Goal: Information Seeking & Learning: Learn about a topic

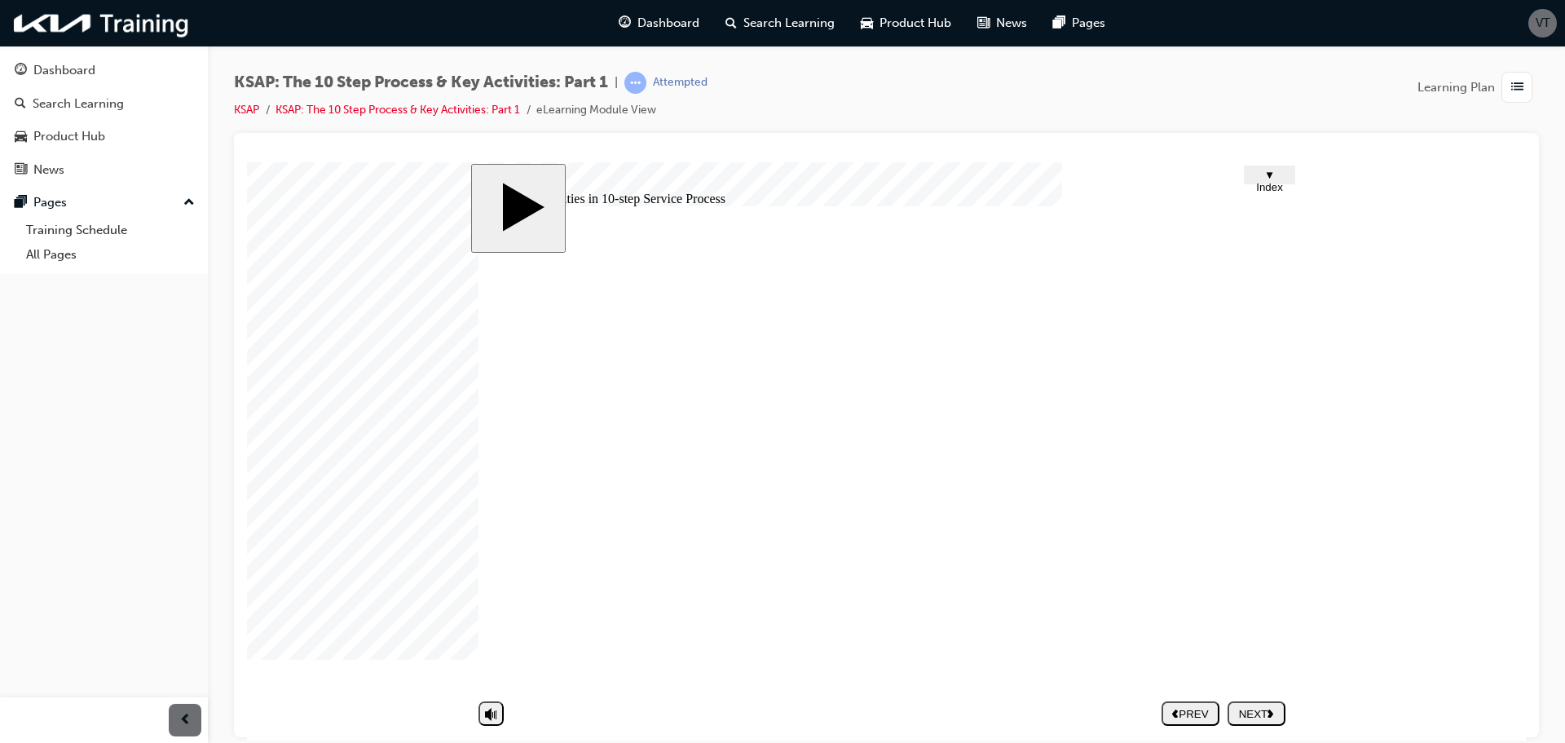
click at [1246, 712] on nav "PREV NEXT SUBMIT" at bounding box center [1224, 712] width 124 height 37
click at [328, 243] on div at bounding box center [288, 202] width 82 height 82
drag, startPoint x: 1223, startPoint y: 711, endPoint x: 1241, endPoint y: 712, distance: 18.0
click at [328, 243] on div at bounding box center [288, 202] width 82 height 82
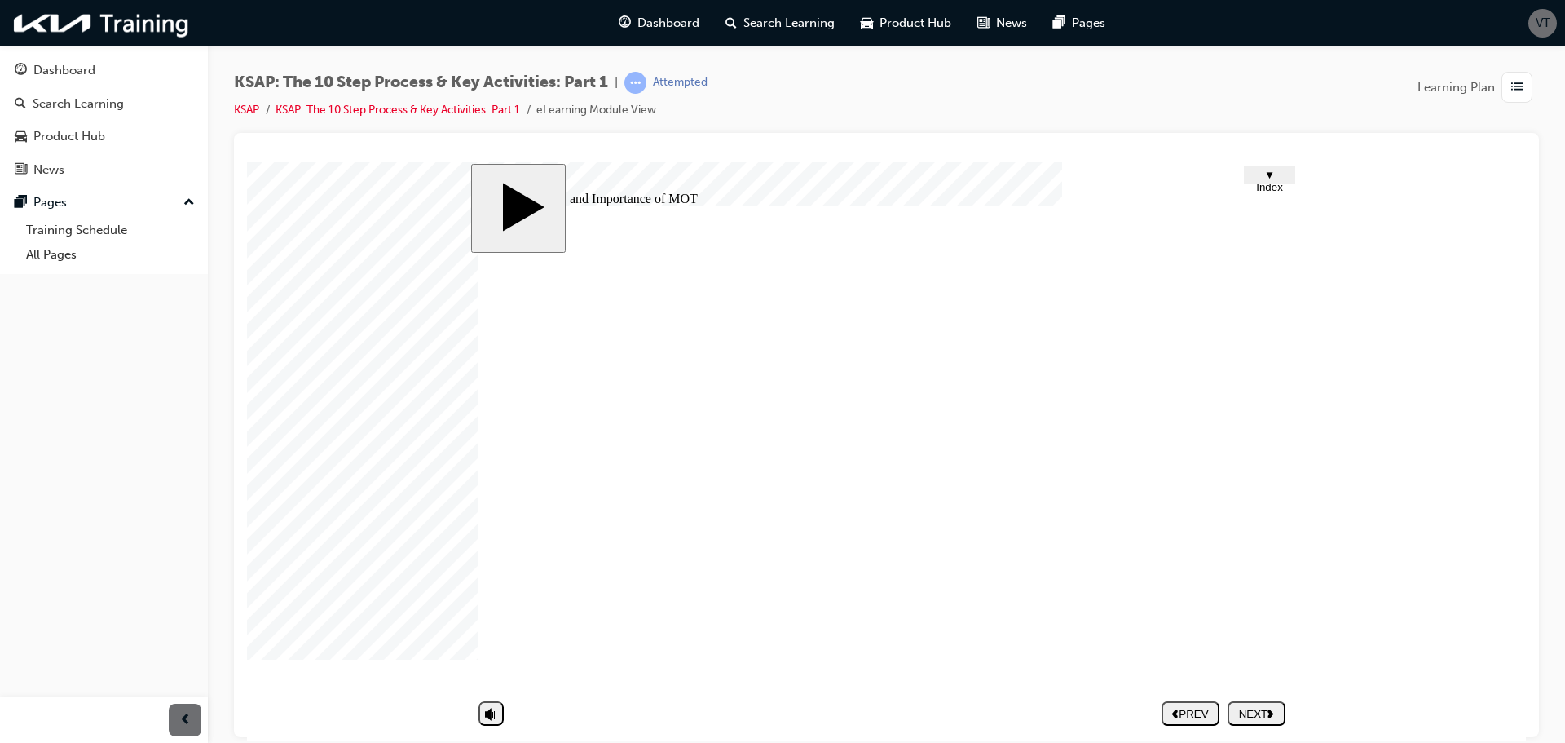
click at [1238, 109] on div "KSAP: The 10 Step Process & Key Activities: Part 1 | Attempted KSAP KSAP: The 1…" at bounding box center [886, 102] width 1305 height 61
click at [328, 243] on div at bounding box center [288, 202] width 82 height 82
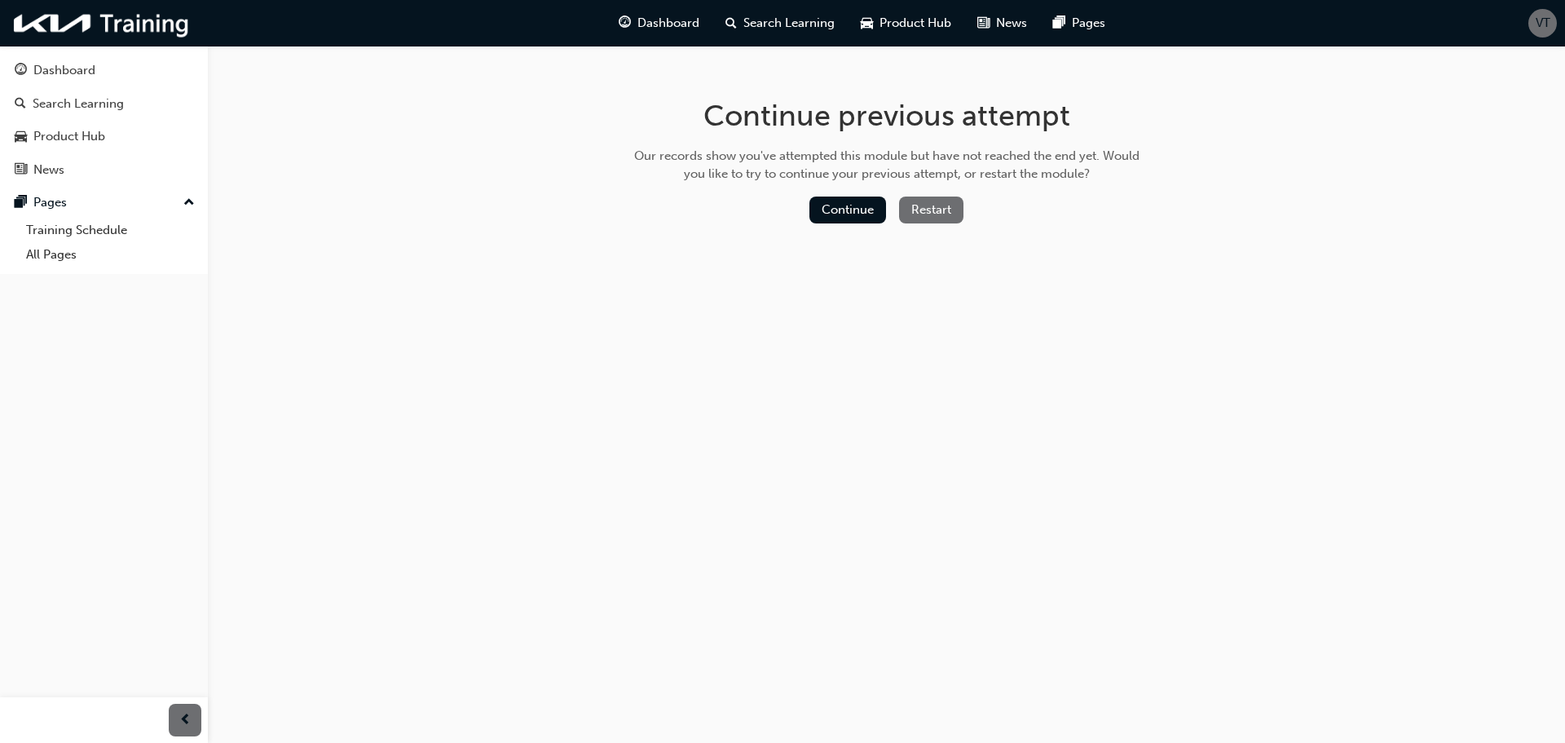
click at [857, 201] on button "Continue" at bounding box center [847, 209] width 77 height 27
